Goal: Information Seeking & Learning: Learn about a topic

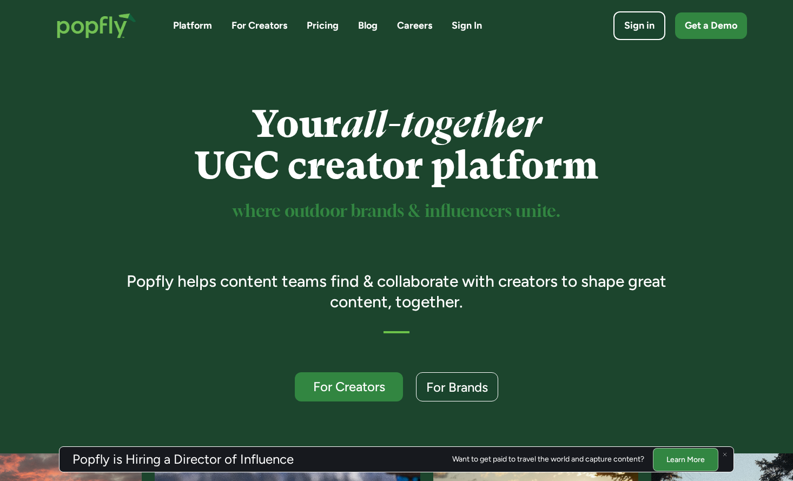
click at [267, 26] on link "For Creators" at bounding box center [259, 26] width 56 height 14
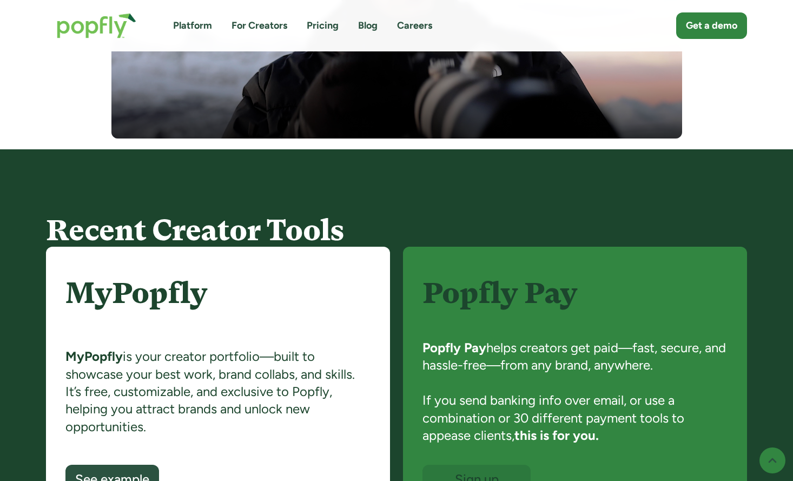
scroll to position [626, 0]
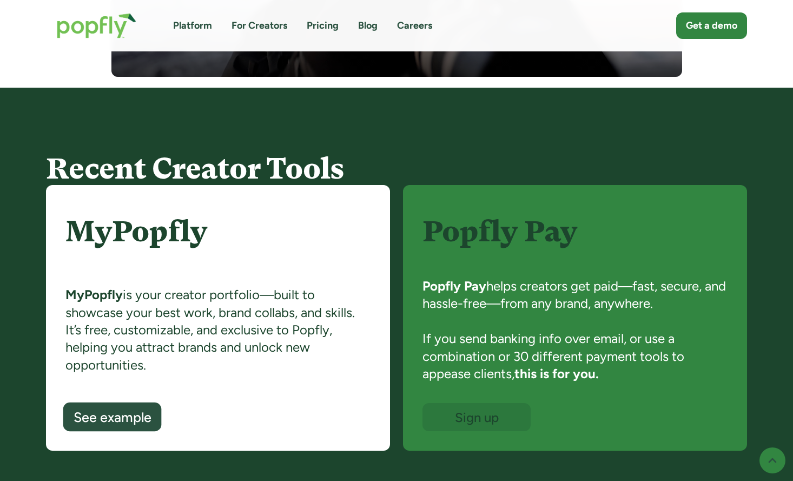
click at [132, 419] on div "See example" at bounding box center [113, 417] width 78 height 14
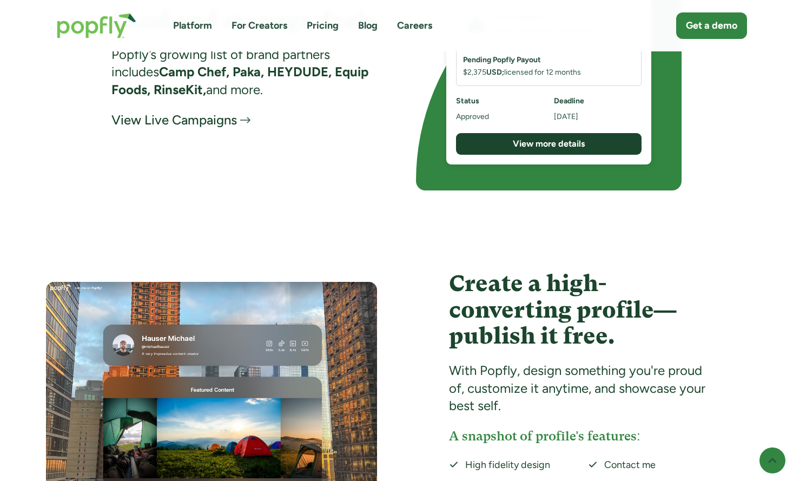
scroll to position [1855, 0]
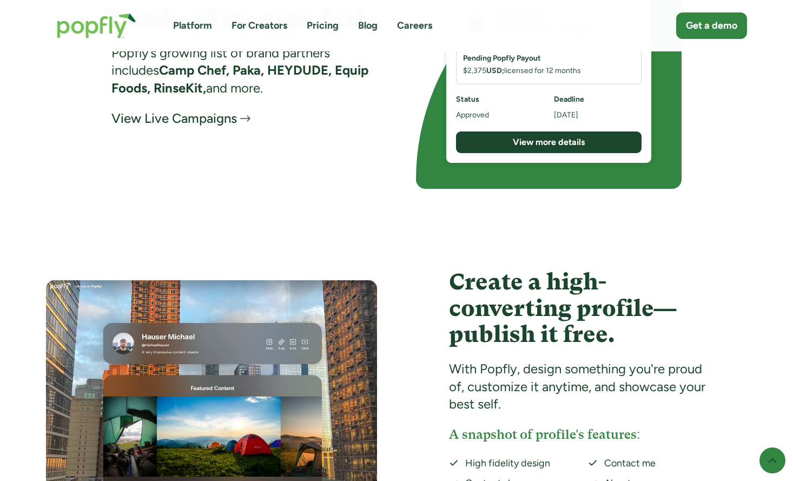
click at [191, 121] on div "View Live Campaigns" at bounding box center [173, 118] width 125 height 17
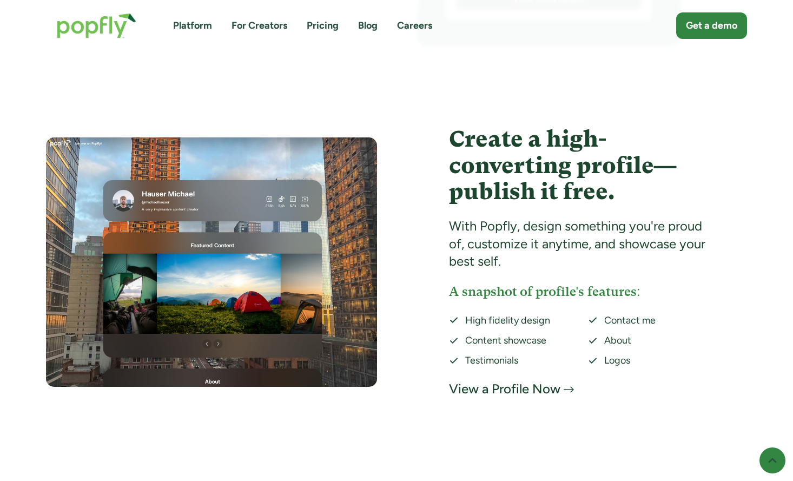
scroll to position [1999, 0]
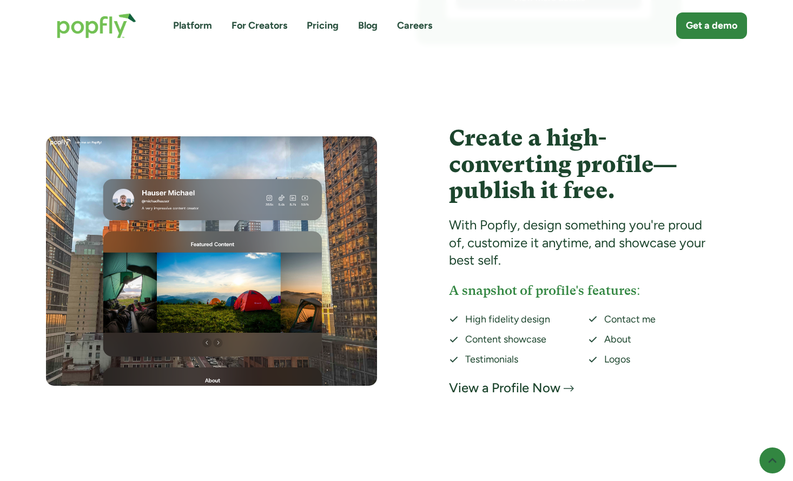
click at [518, 386] on div "View a Profile Now" at bounding box center [504, 387] width 111 height 17
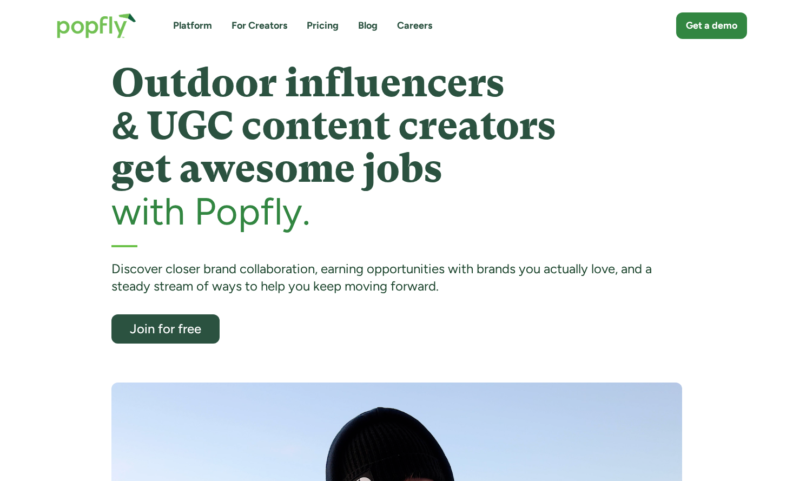
scroll to position [0, 0]
click at [325, 22] on link "Pricing" at bounding box center [323, 26] width 32 height 14
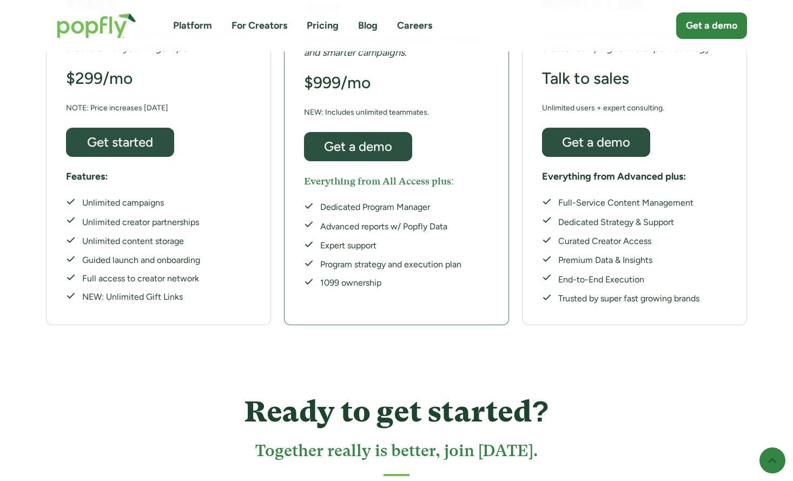
scroll to position [609, 0]
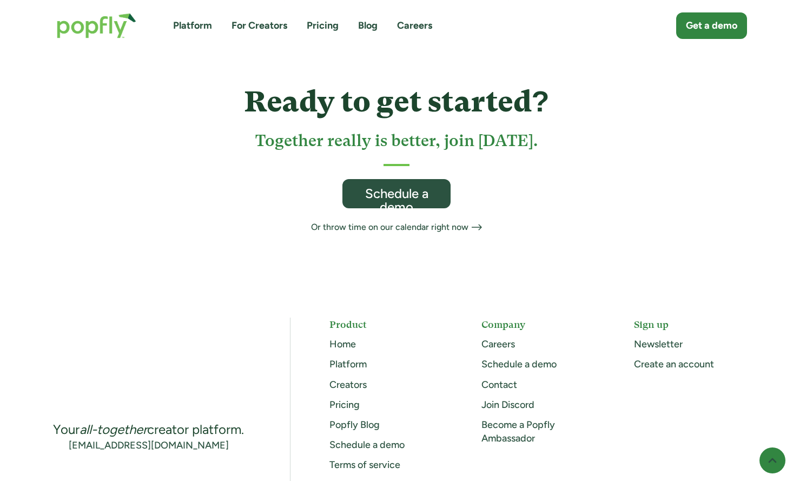
click at [499, 419] on link "Become a Popfly Ambassador" at bounding box center [518, 431] width 74 height 25
